Goal: Task Accomplishment & Management: Use online tool/utility

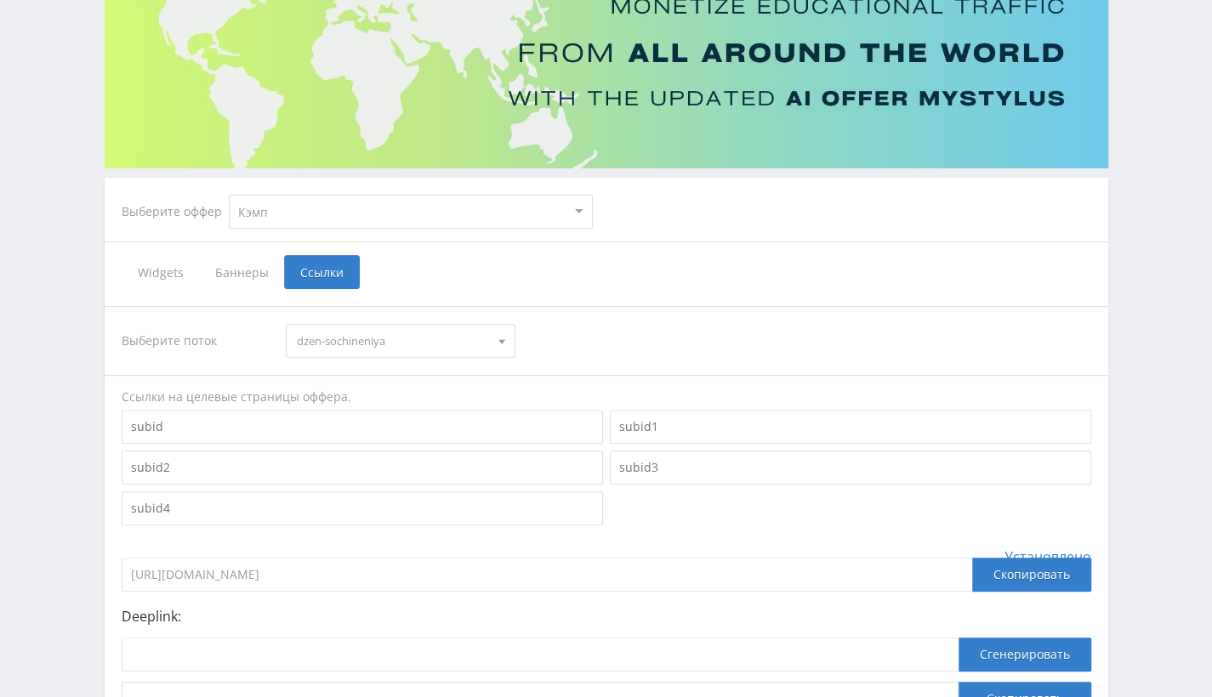
scroll to position [170, 0]
click at [412, 202] on select "MyStylus MyStylus - Revshare Кэмп Studybay Автор24 Studybay Brazil Автор24 - Мо…" at bounding box center [411, 212] width 364 height 34
select select "2"
click at [229, 195] on select "MyStylus MyStylus - Revshare Кэмп Studybay Автор24 Studybay Brazil Автор24 - Мо…" at bounding box center [411, 212] width 364 height 34
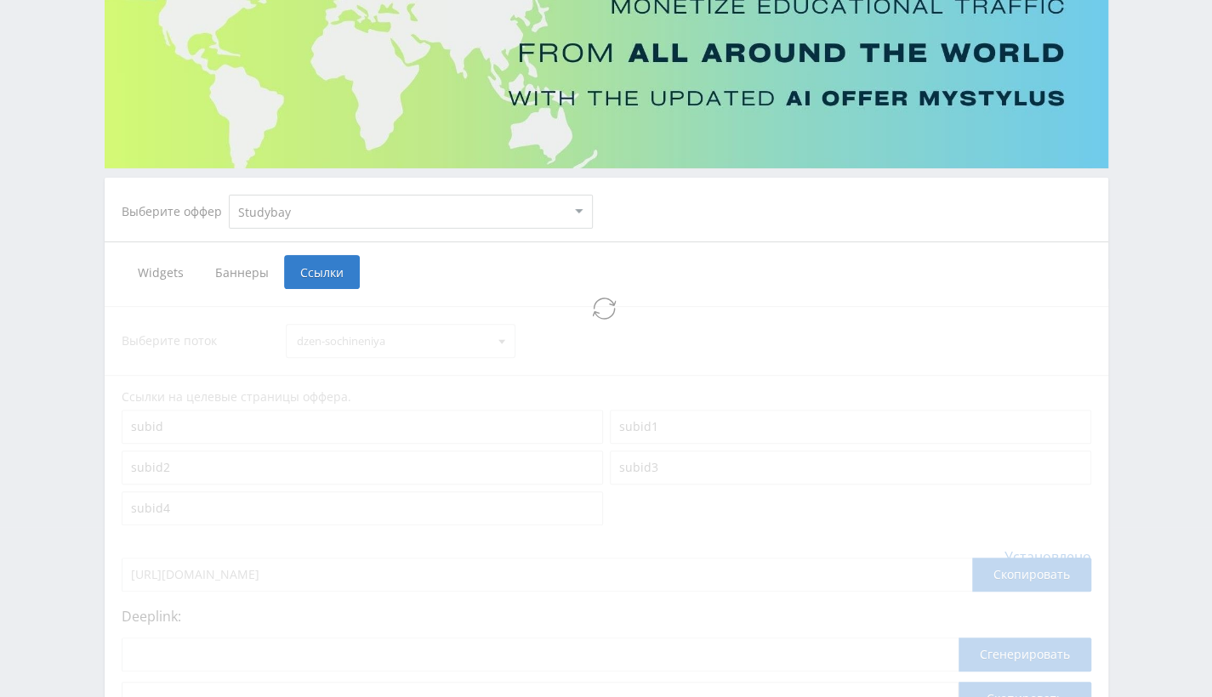
click at [345, 216] on select "MyStylus MyStylus - Revshare Кэмп Studybay Автор24 Studybay Brazil Автор24 - Мо…" at bounding box center [411, 212] width 364 height 34
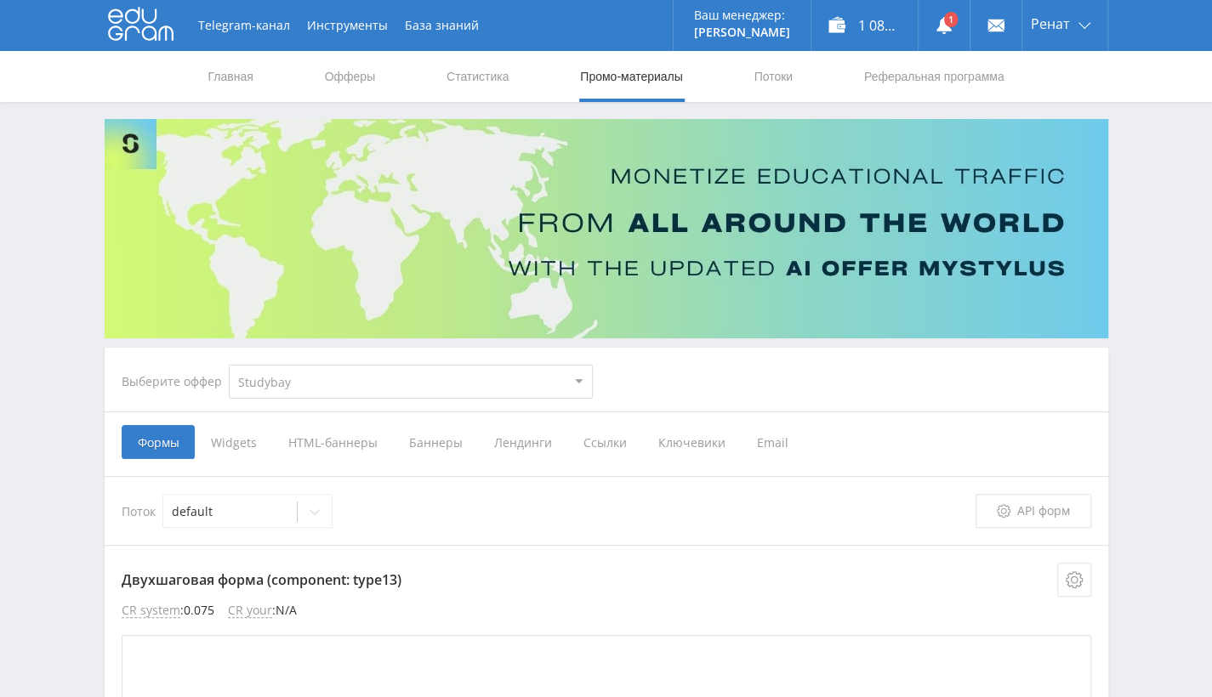
click at [327, 395] on select "MyStylus MyStylus - Revshare Кэмп Studybay Автор24 Studybay Brazil Автор24 - Мо…" at bounding box center [411, 382] width 364 height 34
select select "376"
click at [229, 365] on select "MyStylus MyStylus - Revshare Кэмп Studybay Автор24 Studybay Brazil Автор24 - Мо…" at bounding box center [411, 382] width 364 height 34
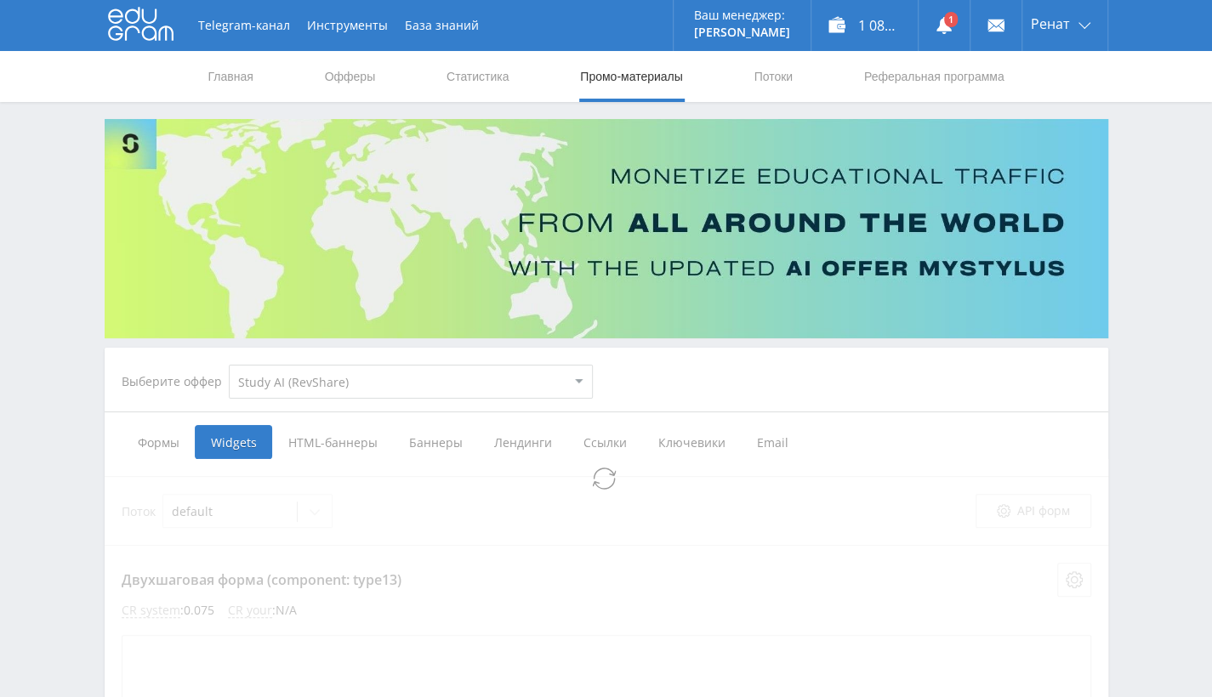
select select "376"
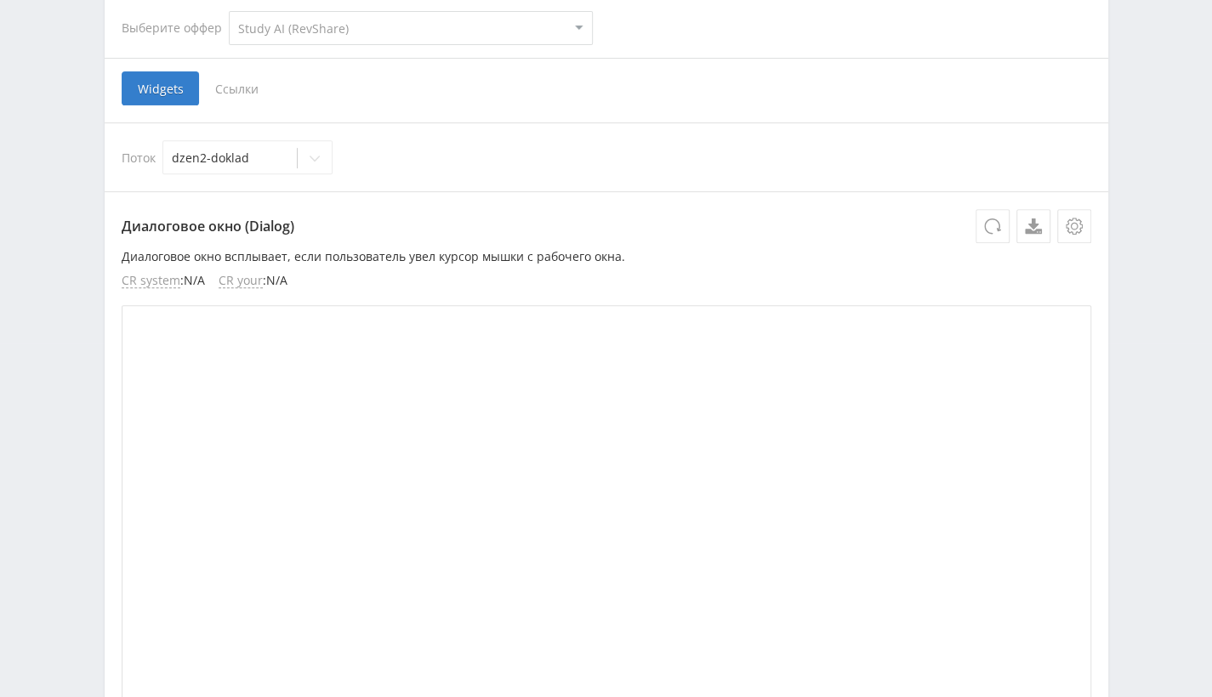
scroll to position [262, 0]
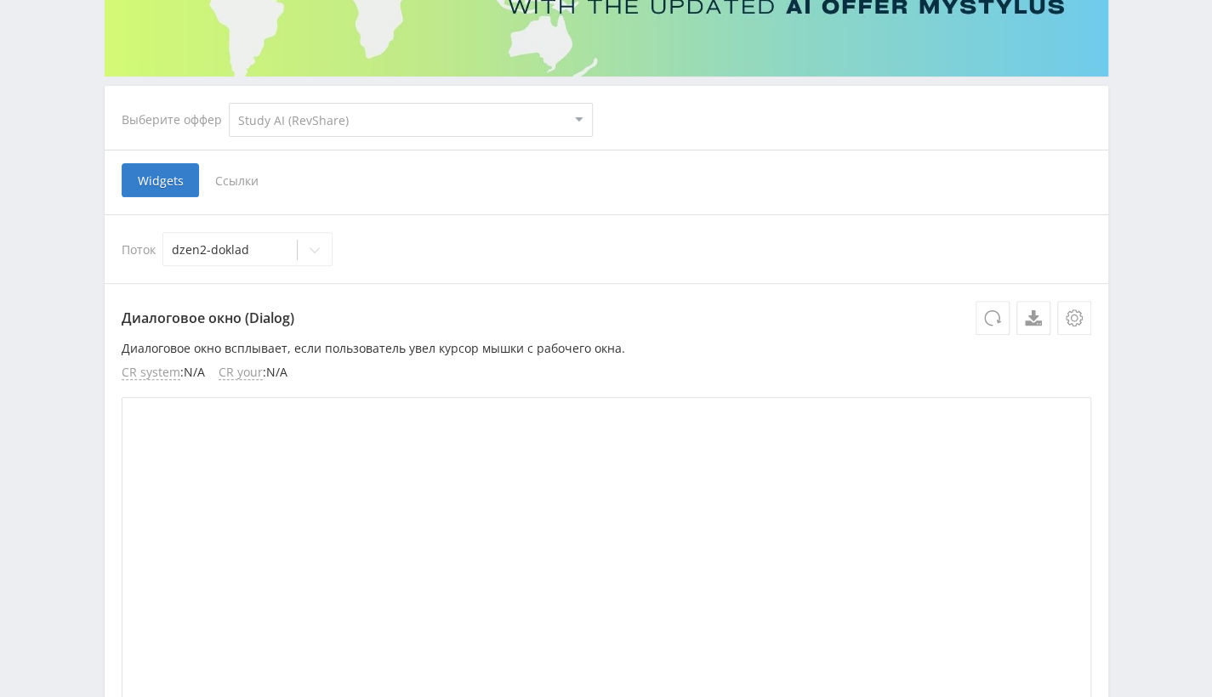
click at [250, 175] on span "Ссылки" at bounding box center [237, 180] width 76 height 34
click at [0, 0] on input "Ссылки" at bounding box center [0, 0] width 0 height 0
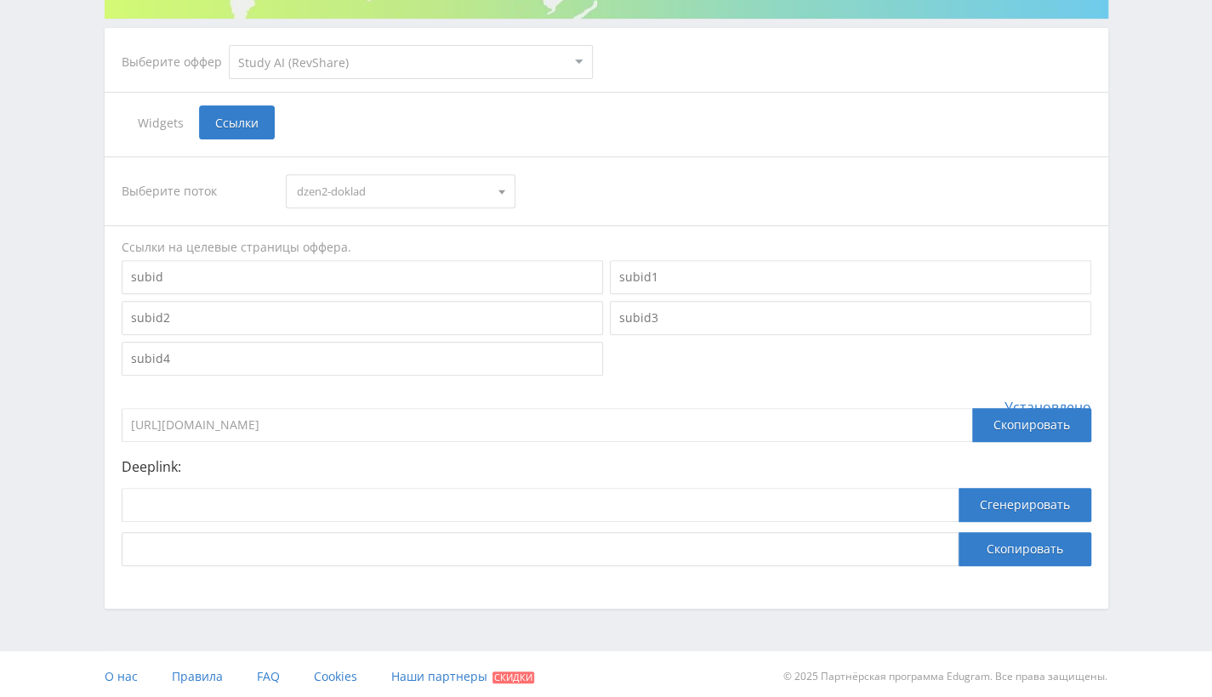
scroll to position [323, 0]
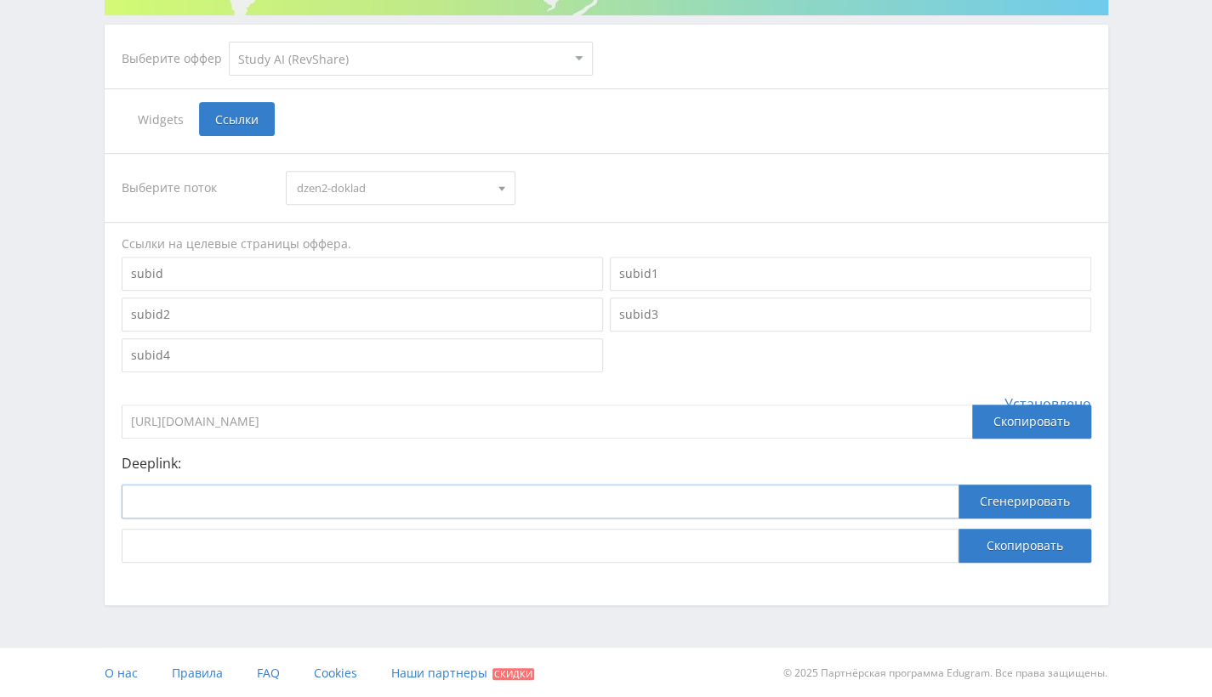
click at [337, 500] on input at bounding box center [540, 502] width 837 height 34
paste input "https://study24.ai/chat/text_generator"
type input "https://study24.ai/chat/text_generator"
click at [1009, 488] on button "Сгенерировать" at bounding box center [1025, 502] width 133 height 34
click at [1005, 551] on button "Скопировать" at bounding box center [1025, 546] width 133 height 34
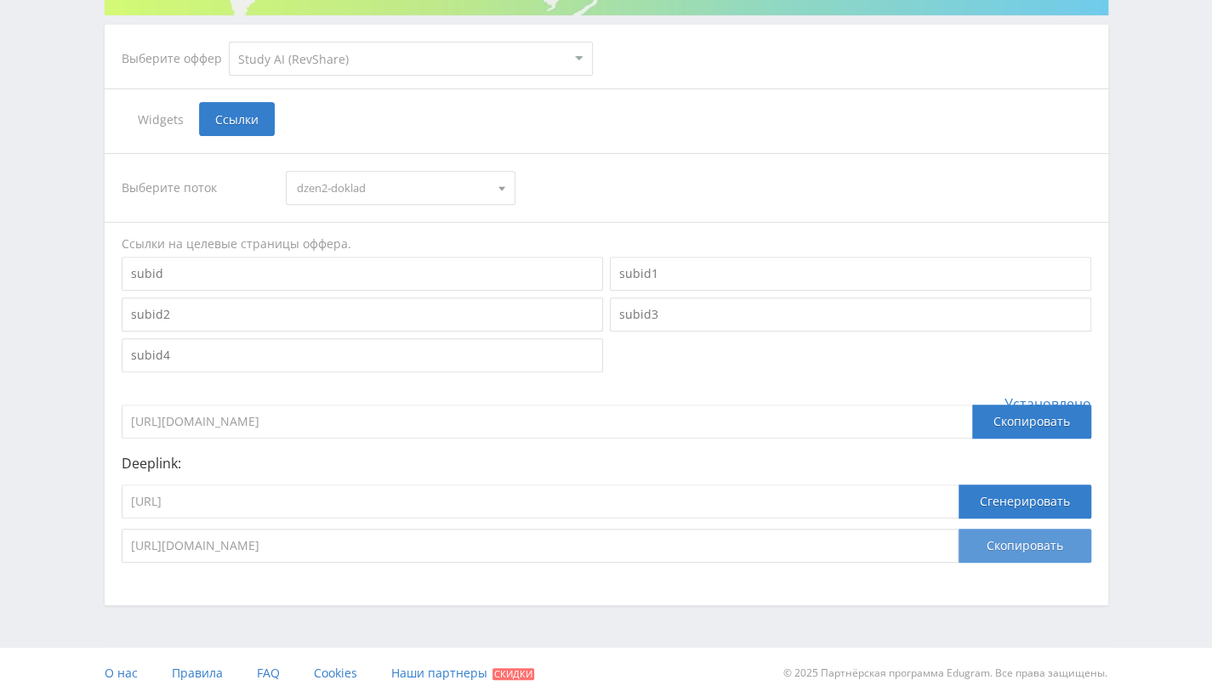
click at [1021, 546] on button "Скопировать" at bounding box center [1025, 546] width 133 height 34
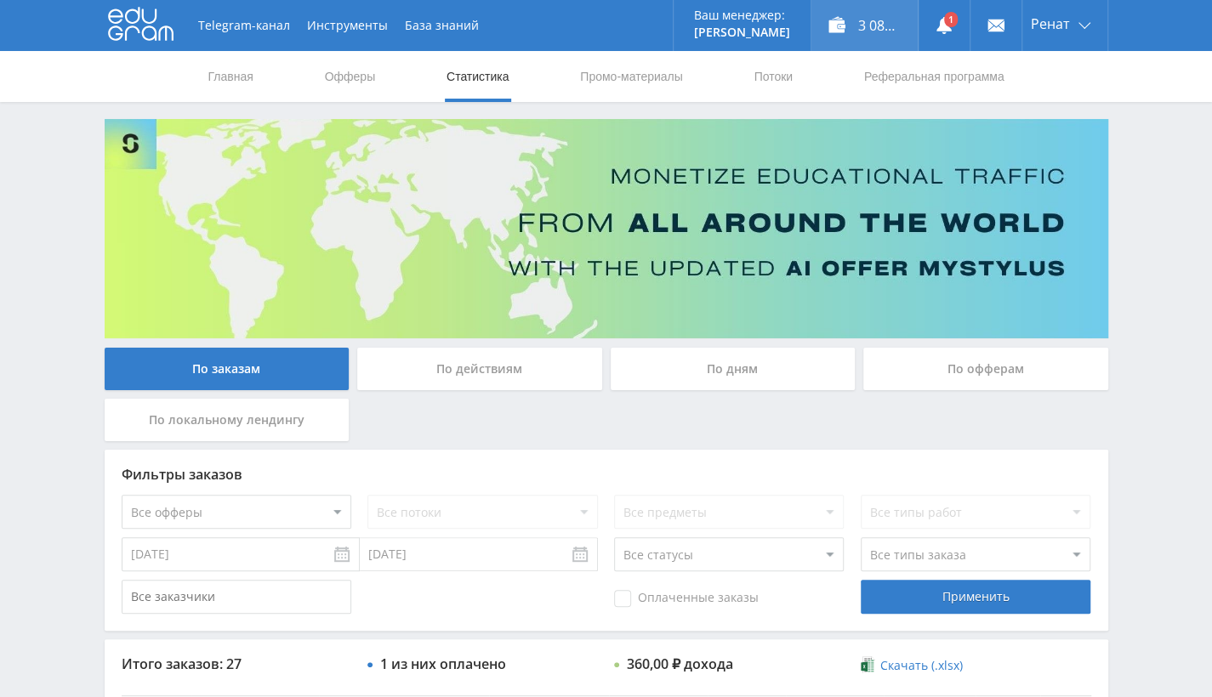
click at [852, 37] on div "3 083,50 ₽" at bounding box center [864, 25] width 106 height 51
